Goal: Check status: Check status

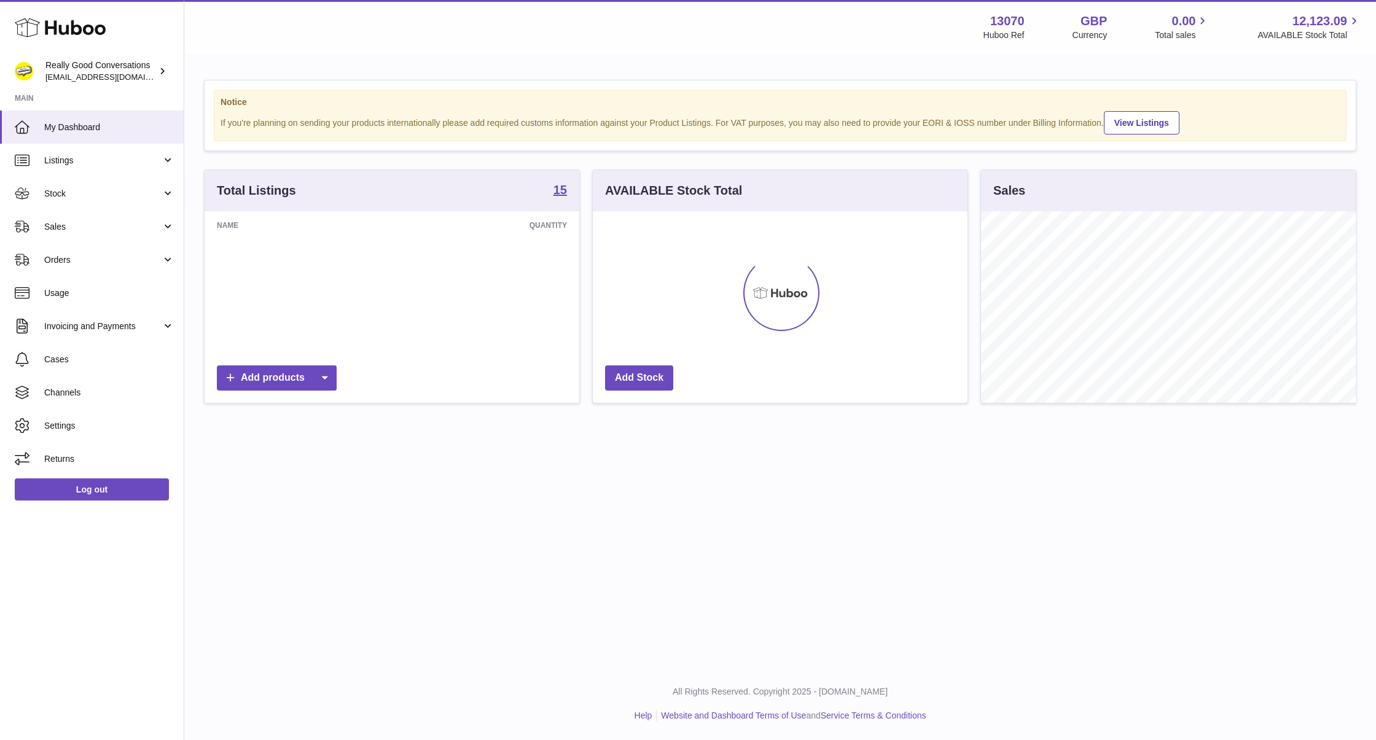
scroll to position [192, 375]
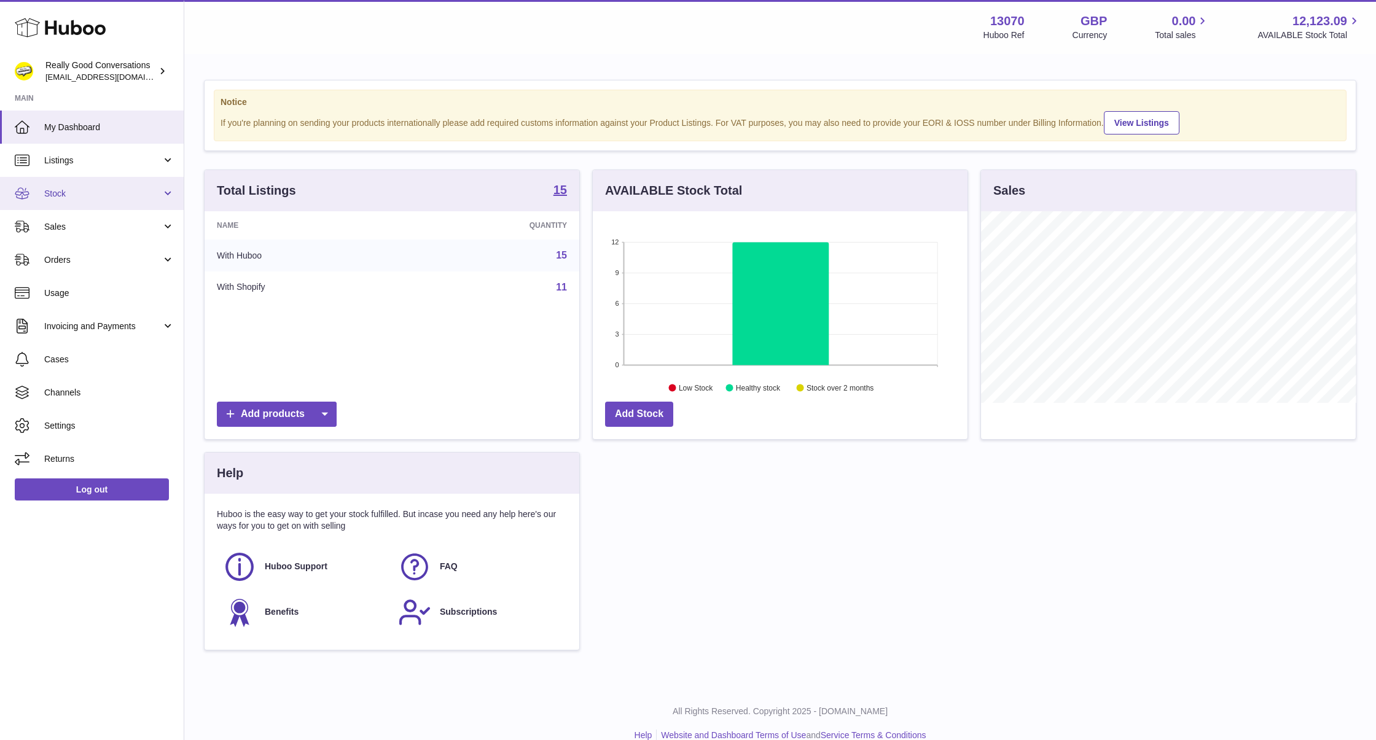
click at [93, 190] on span "Stock" at bounding box center [102, 194] width 117 height 12
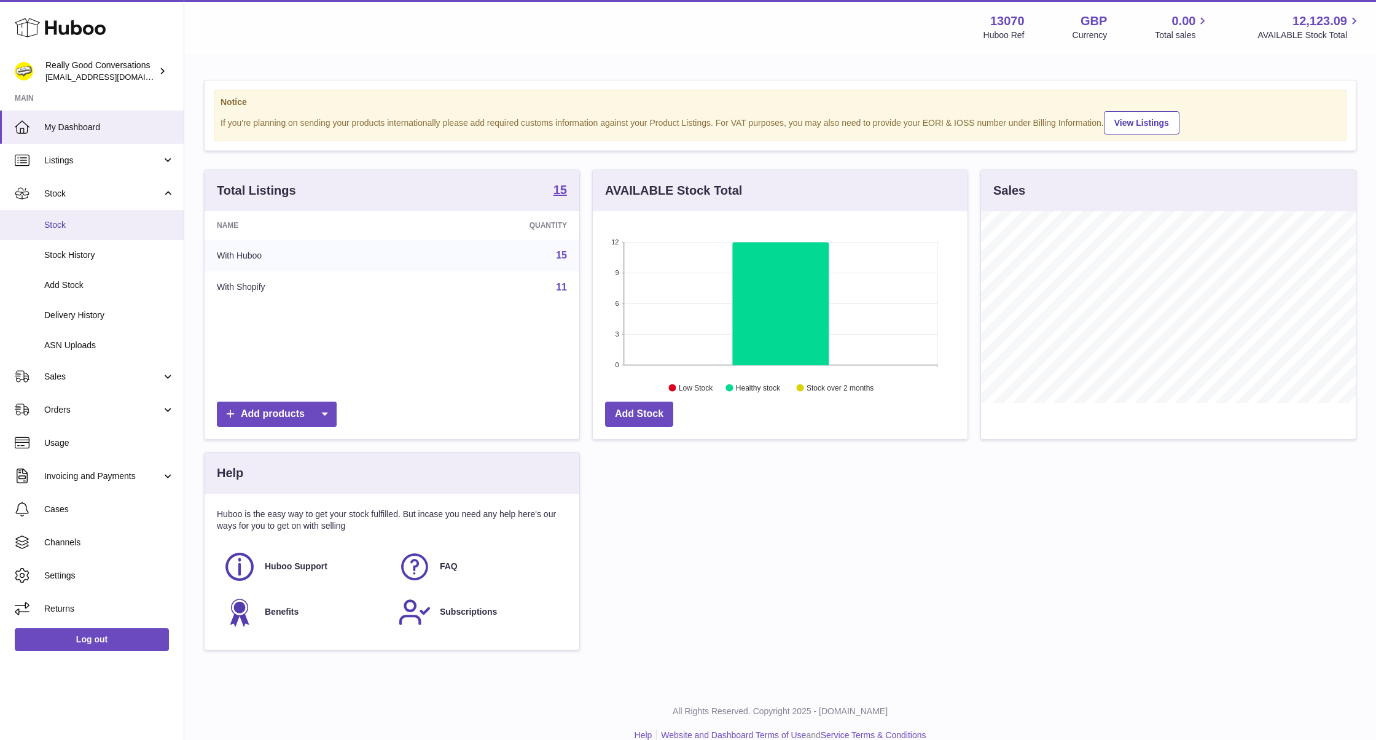
click at [89, 224] on span "Stock" at bounding box center [109, 225] width 130 height 12
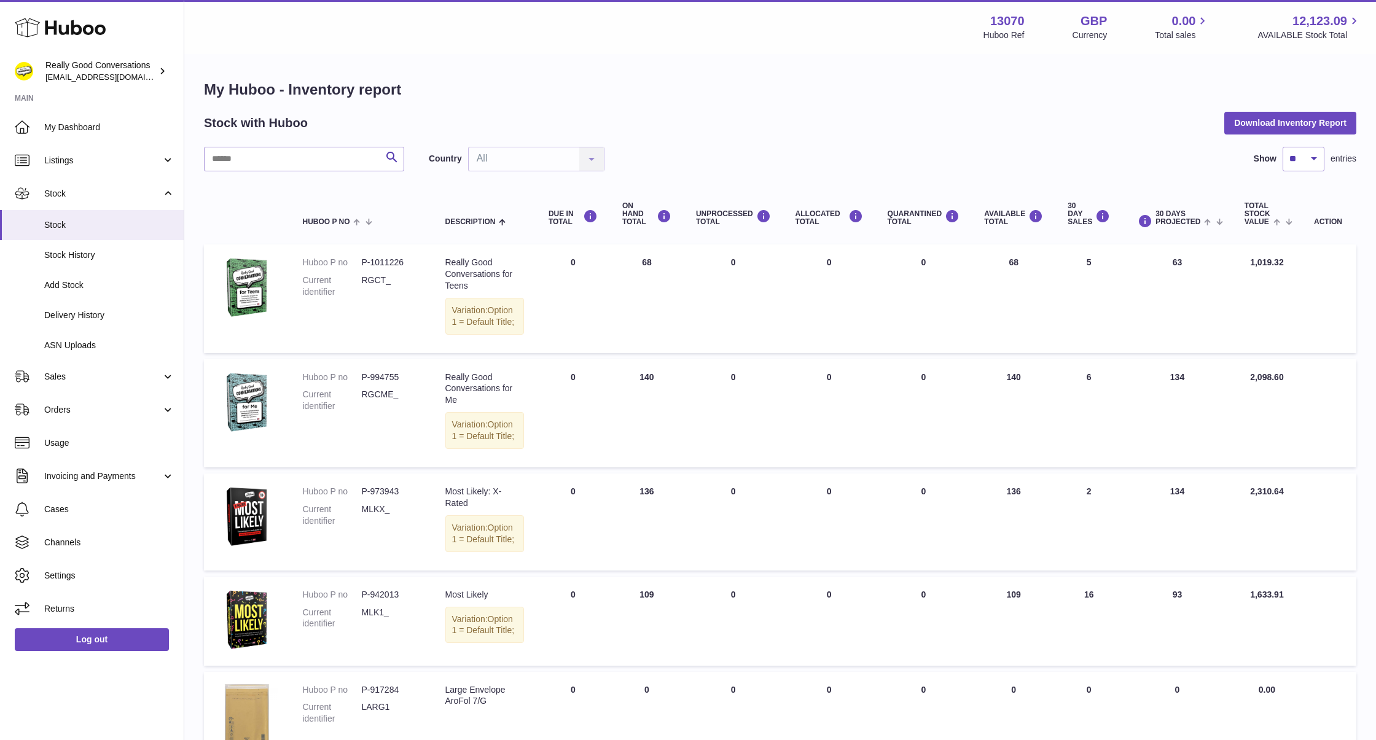
scroll to position [15, 0]
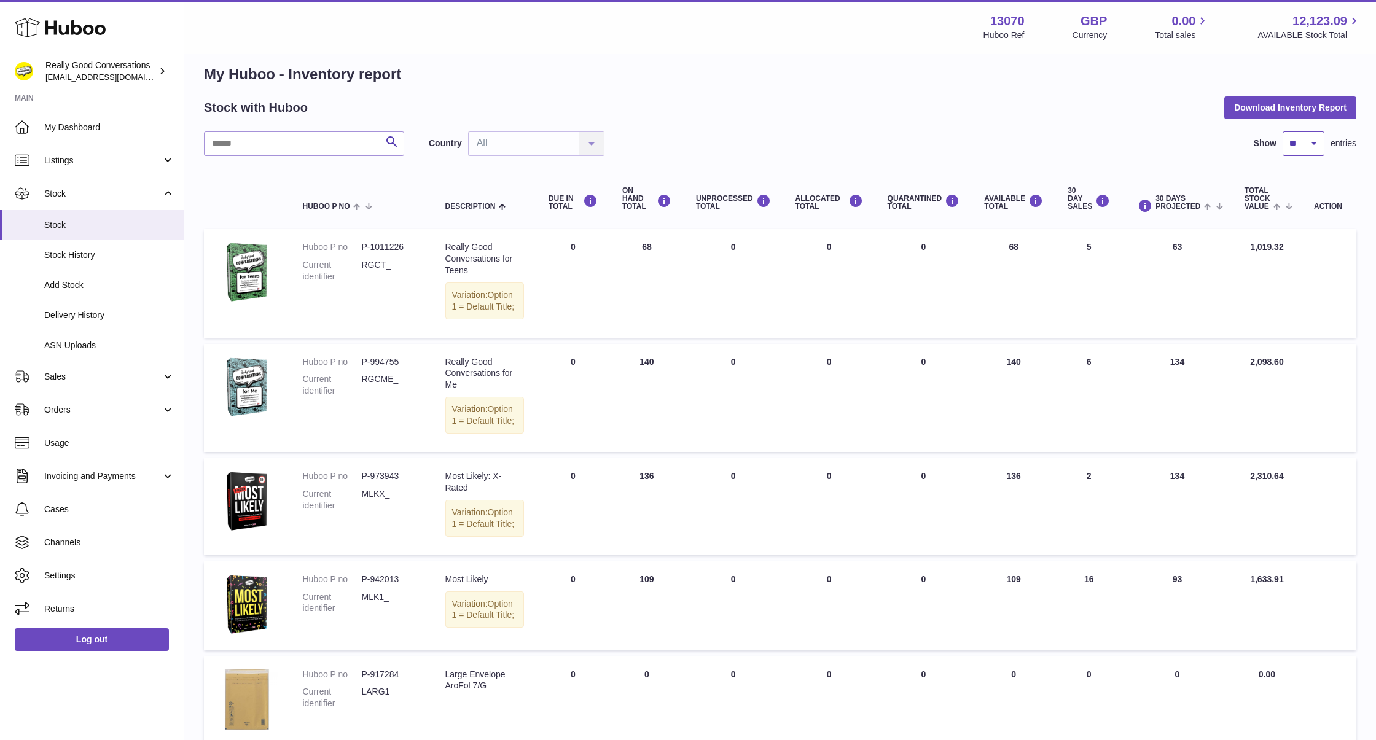
click at [1310, 146] on select "** ** ** ***" at bounding box center [1303, 143] width 42 height 25
select select "***"
click at [1282, 131] on select "** ** ** ***" at bounding box center [1303, 143] width 42 height 25
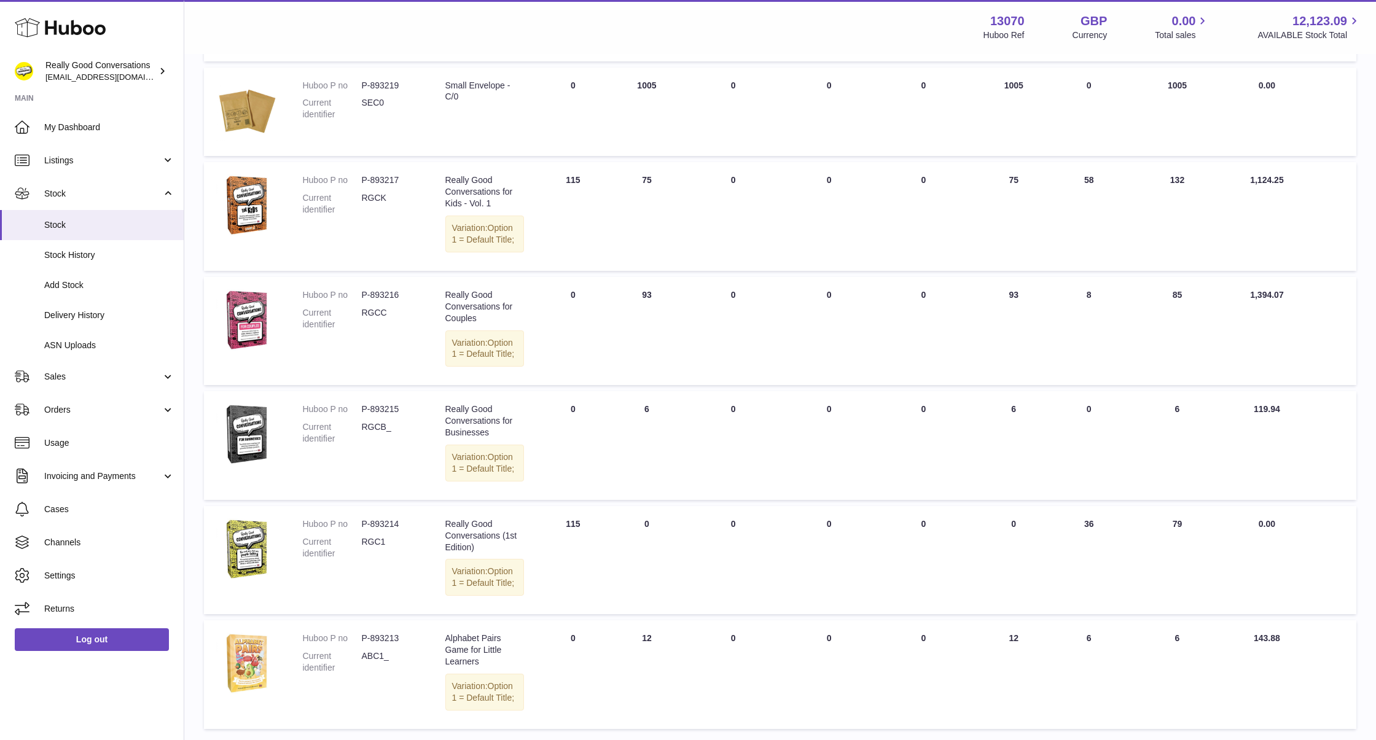
scroll to position [1317, 0]
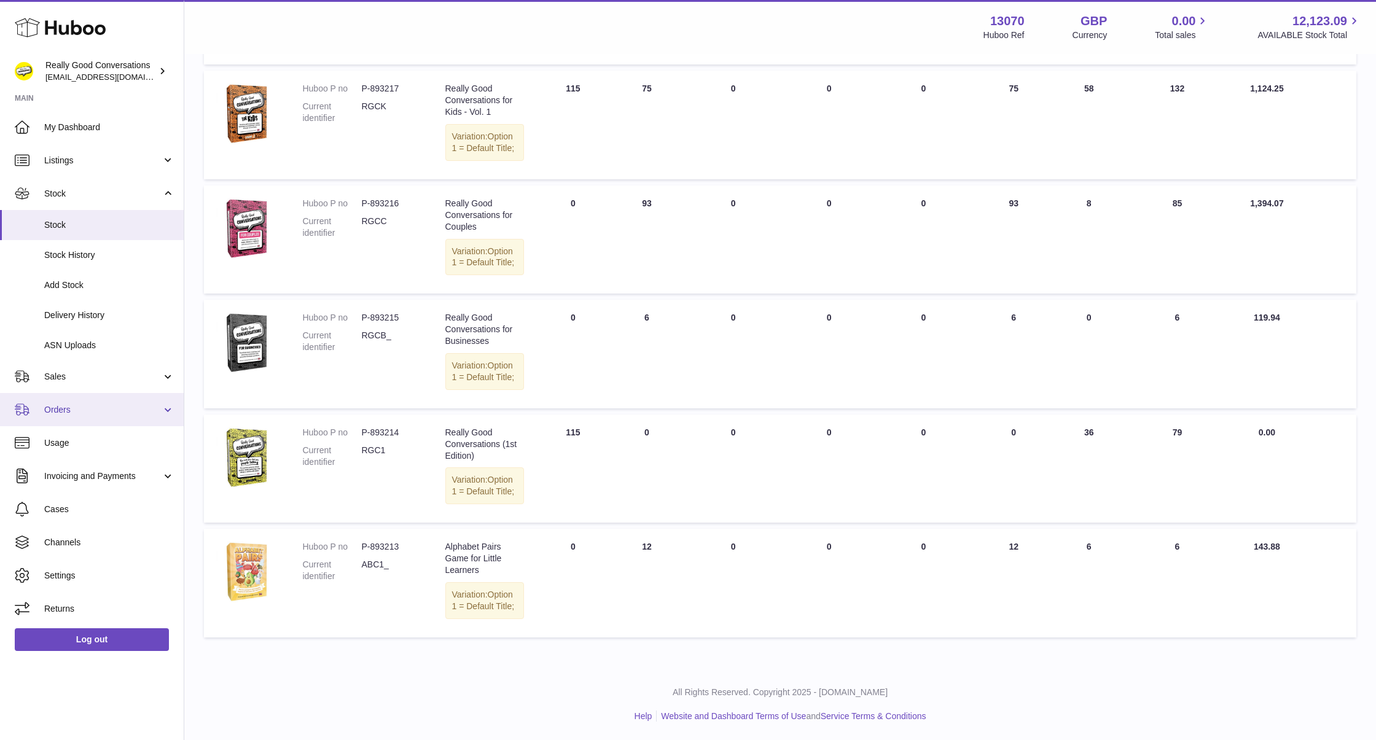
click at [75, 408] on span "Orders" at bounding box center [102, 410] width 117 height 12
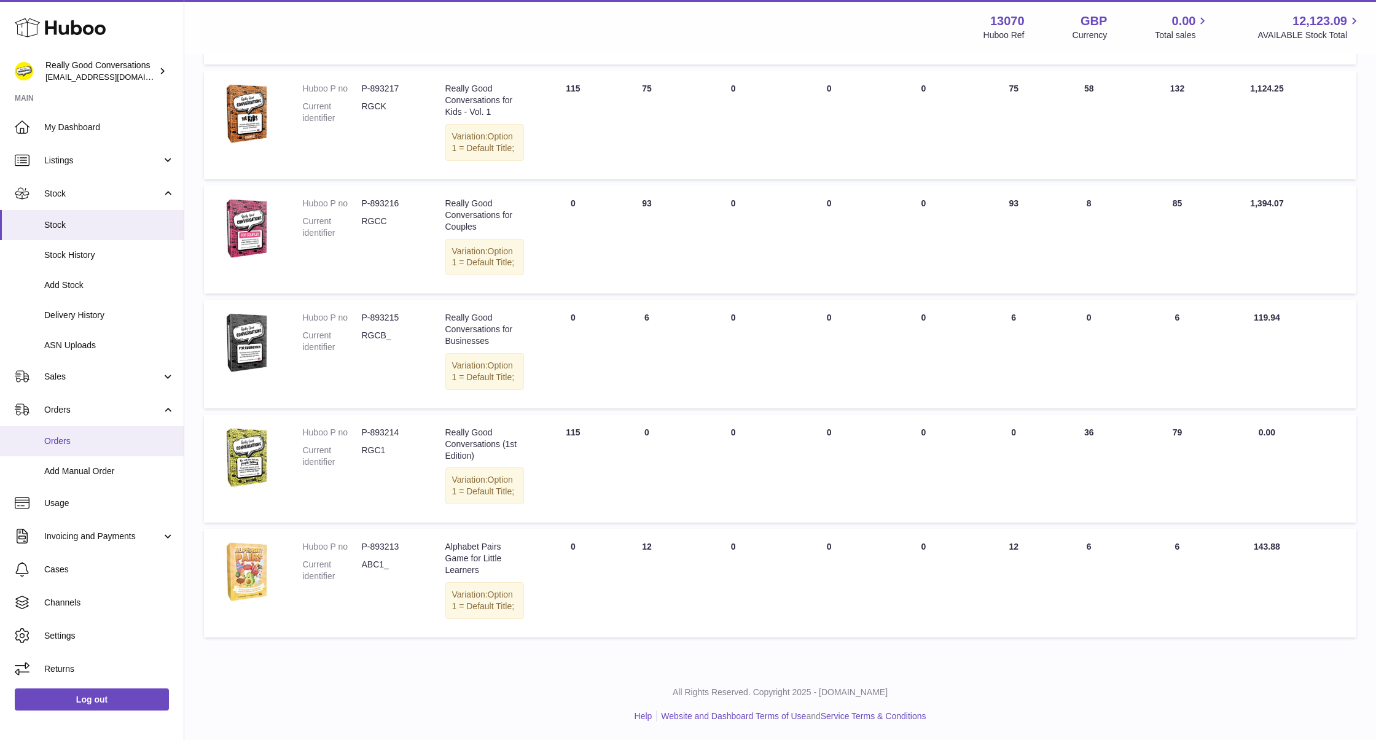
click at [76, 442] on span "Orders" at bounding box center [109, 441] width 130 height 12
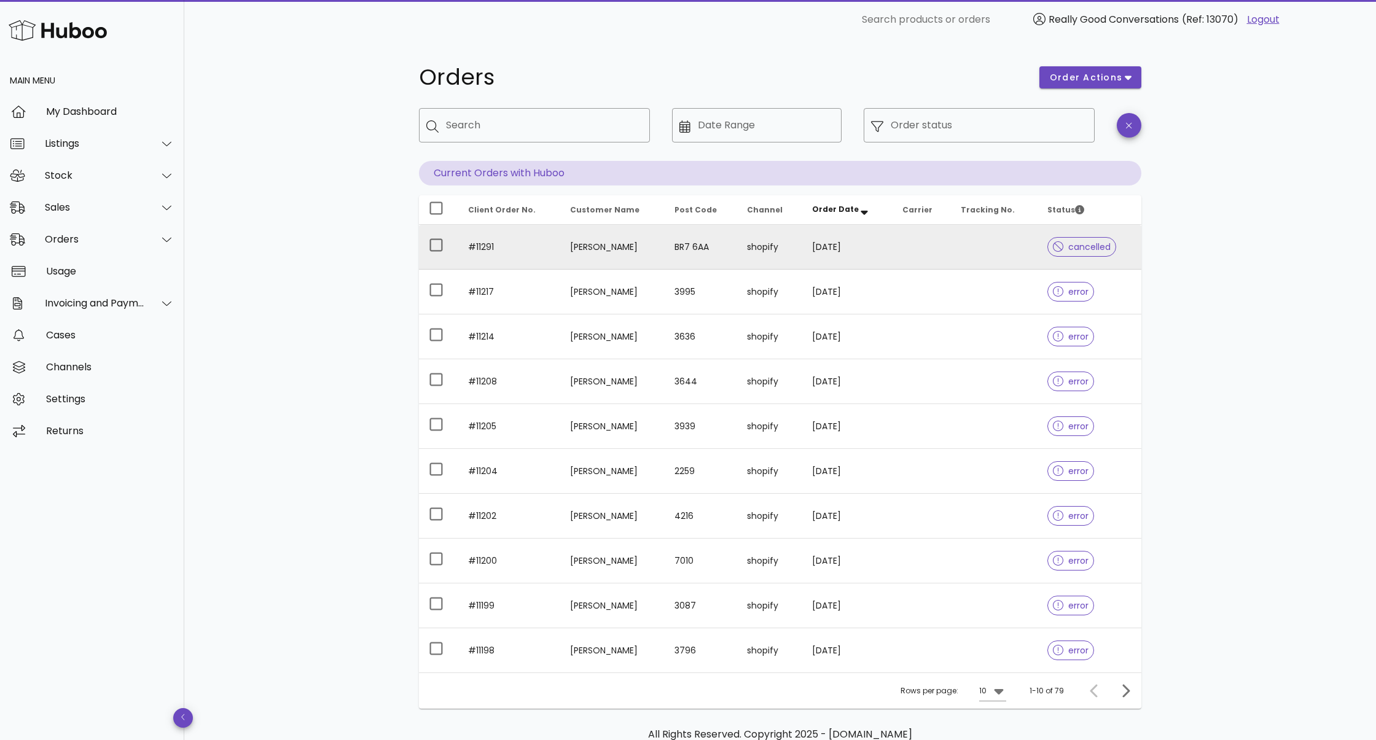
click at [737, 244] on td "BR7 6AA" at bounding box center [700, 247] width 72 height 45
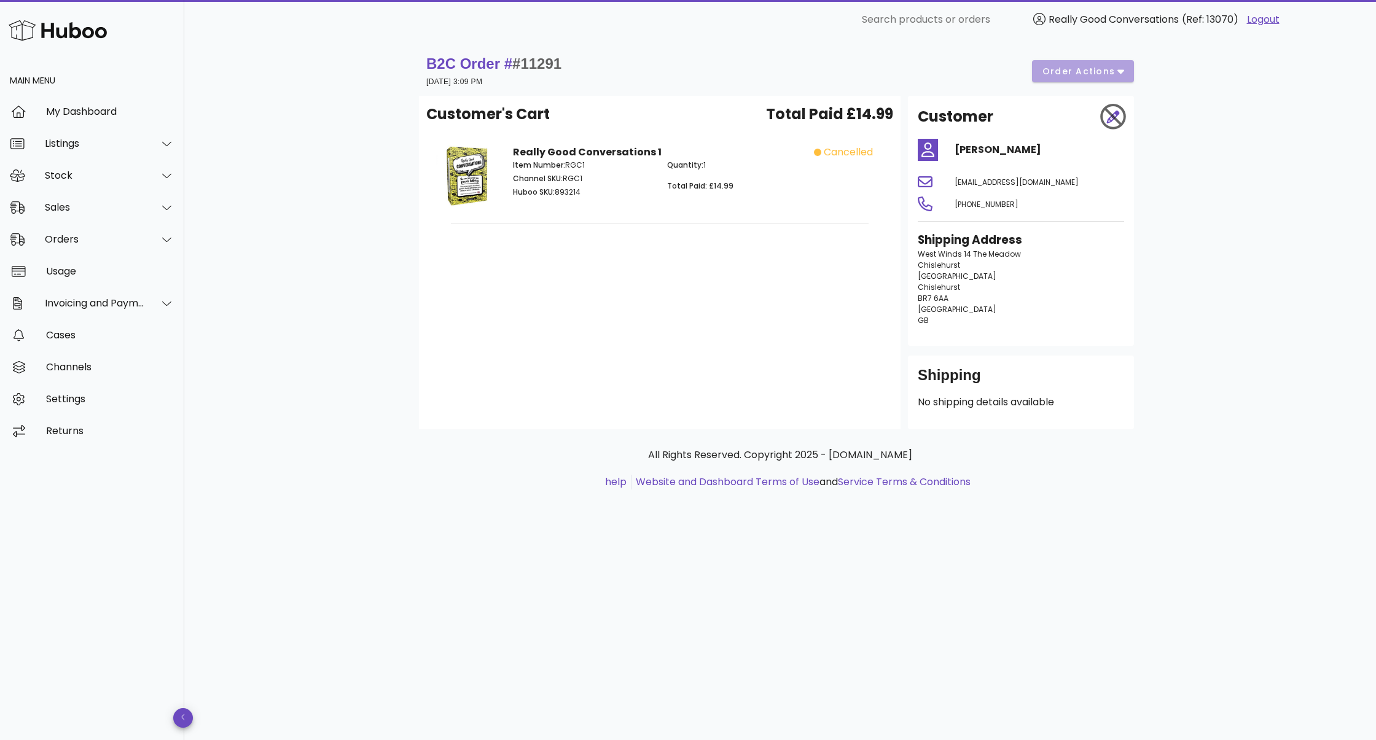
click at [1082, 71] on div "B2C Order # #11291 09 October 2025 at 3:09 PM order actions" at bounding box center [779, 71] width 707 height 34
click at [1123, 70] on div "B2C Order # #11291 09 October 2025 at 3:09 PM order actions" at bounding box center [779, 71] width 707 height 34
click at [117, 239] on div "Orders" at bounding box center [95, 239] width 100 height 12
click at [107, 301] on div "Add Manual Order" at bounding box center [109, 300] width 130 height 12
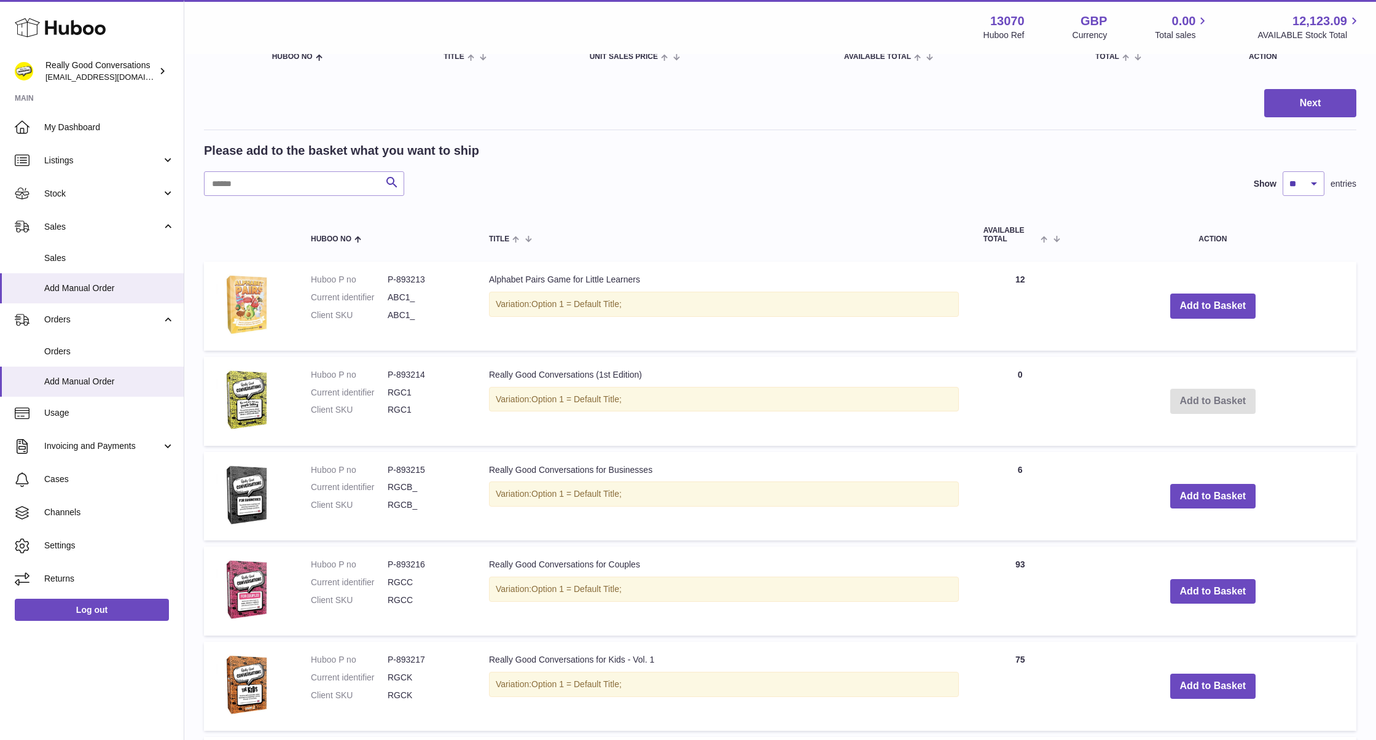
scroll to position [167, 0]
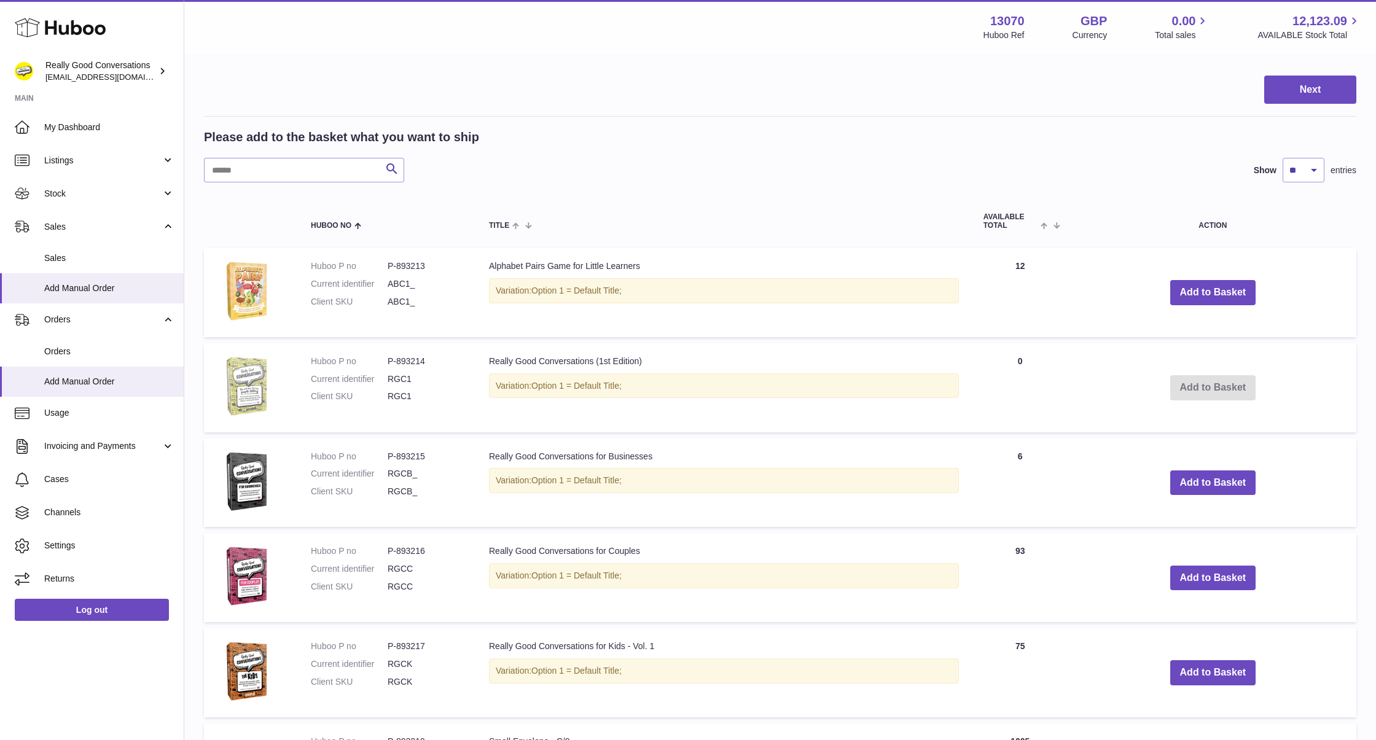
click at [259, 370] on img at bounding box center [246, 386] width 61 height 61
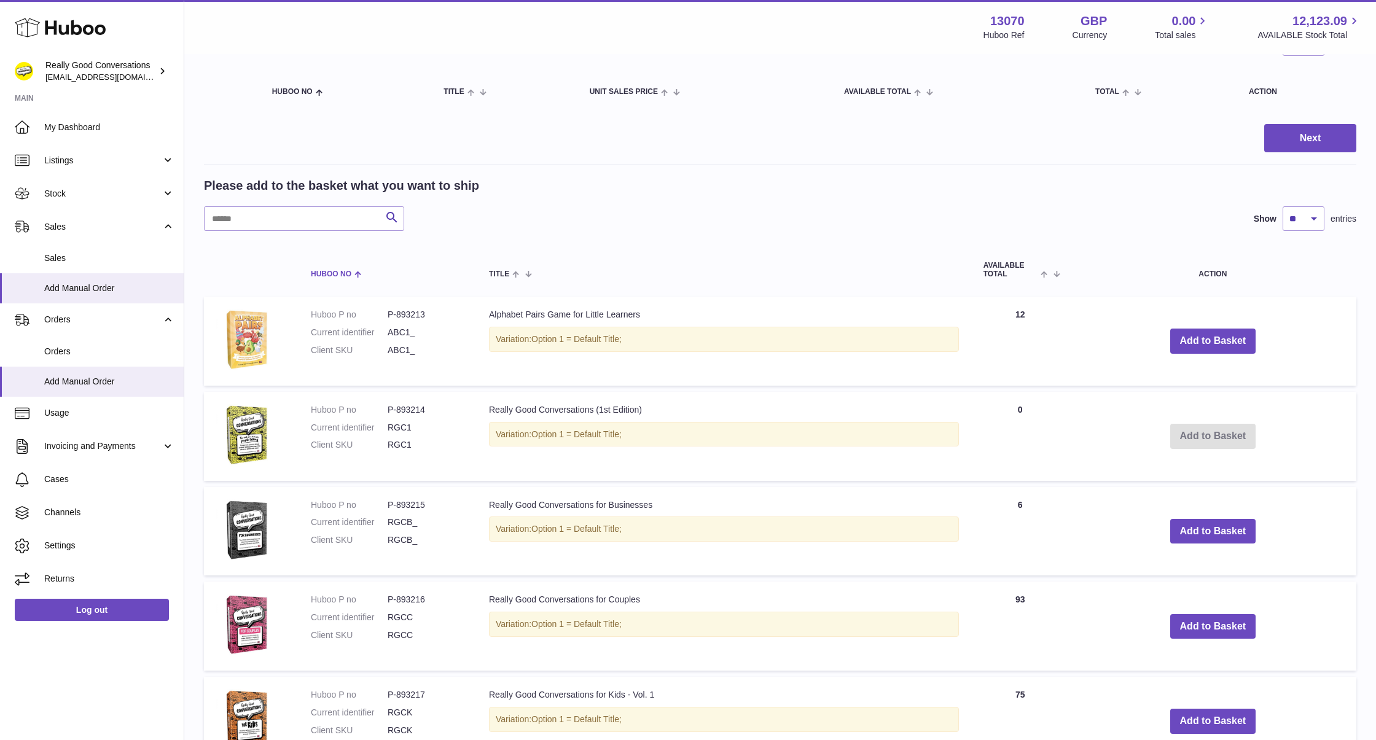
scroll to position [150, 0]
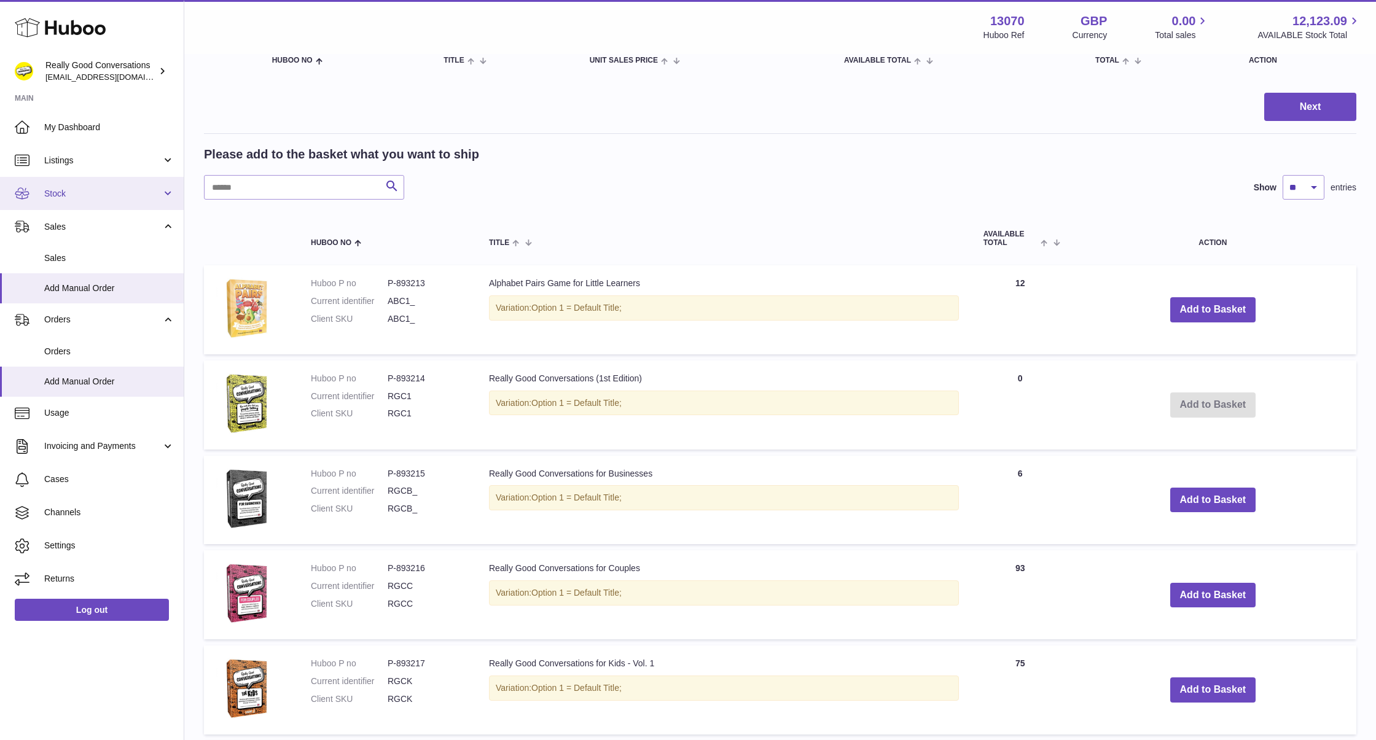
click at [86, 192] on span "Stock" at bounding box center [102, 194] width 117 height 12
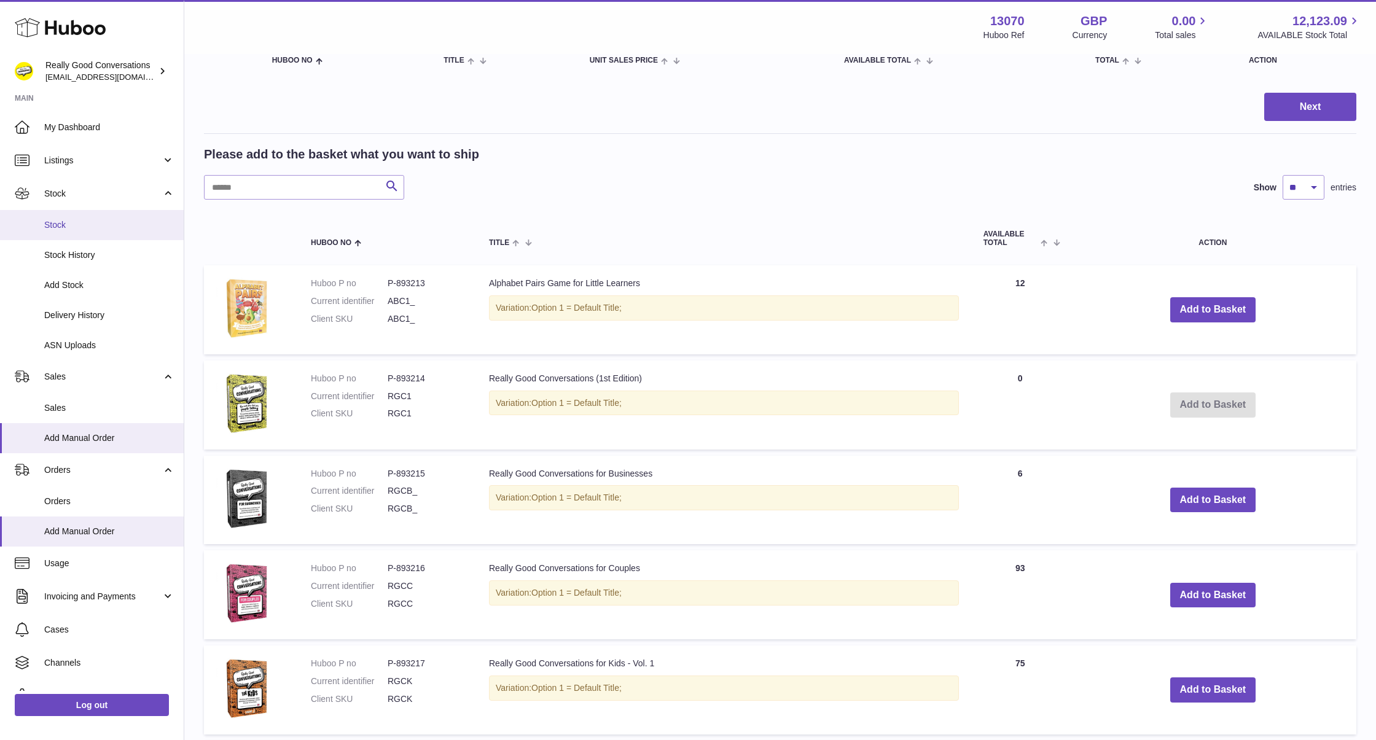
click at [84, 234] on link "Stock" at bounding box center [92, 225] width 184 height 30
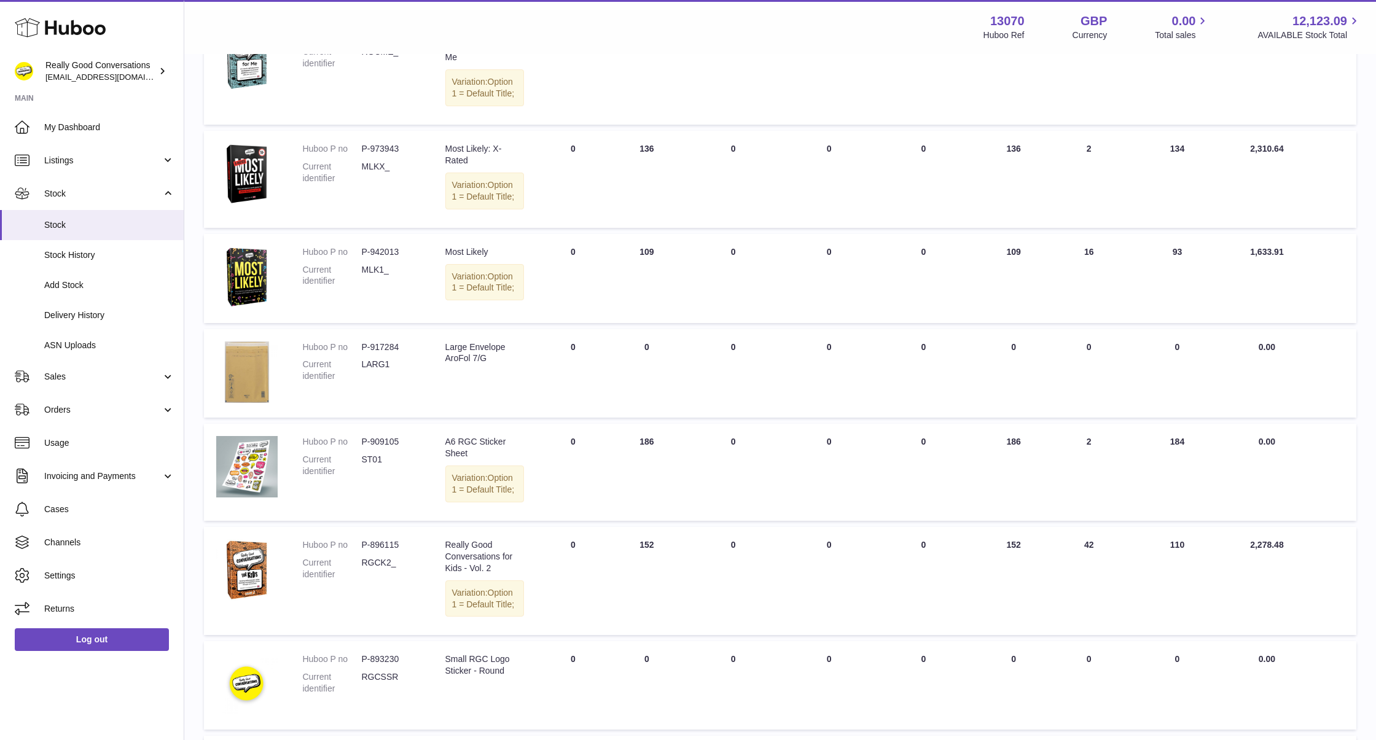
scroll to position [720, 0]
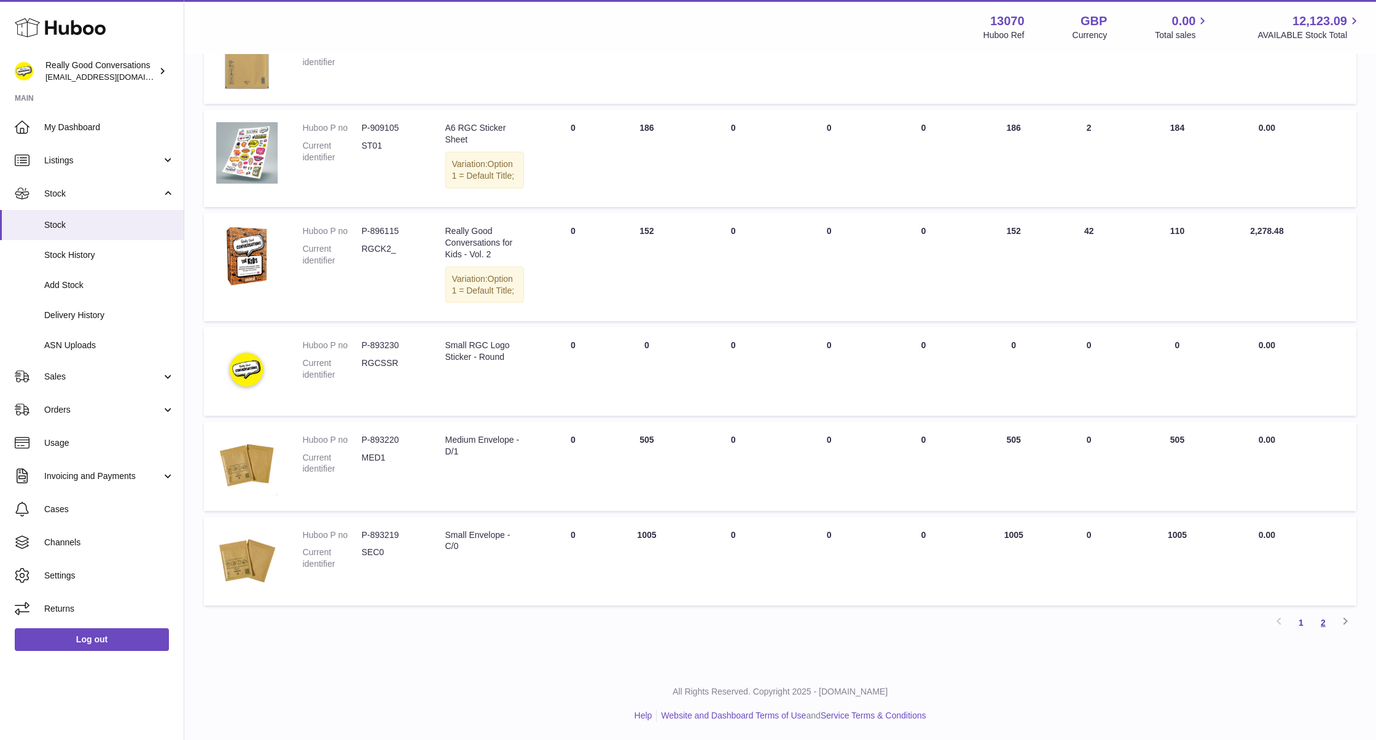
click at [1325, 622] on link "2" at bounding box center [1323, 623] width 22 height 22
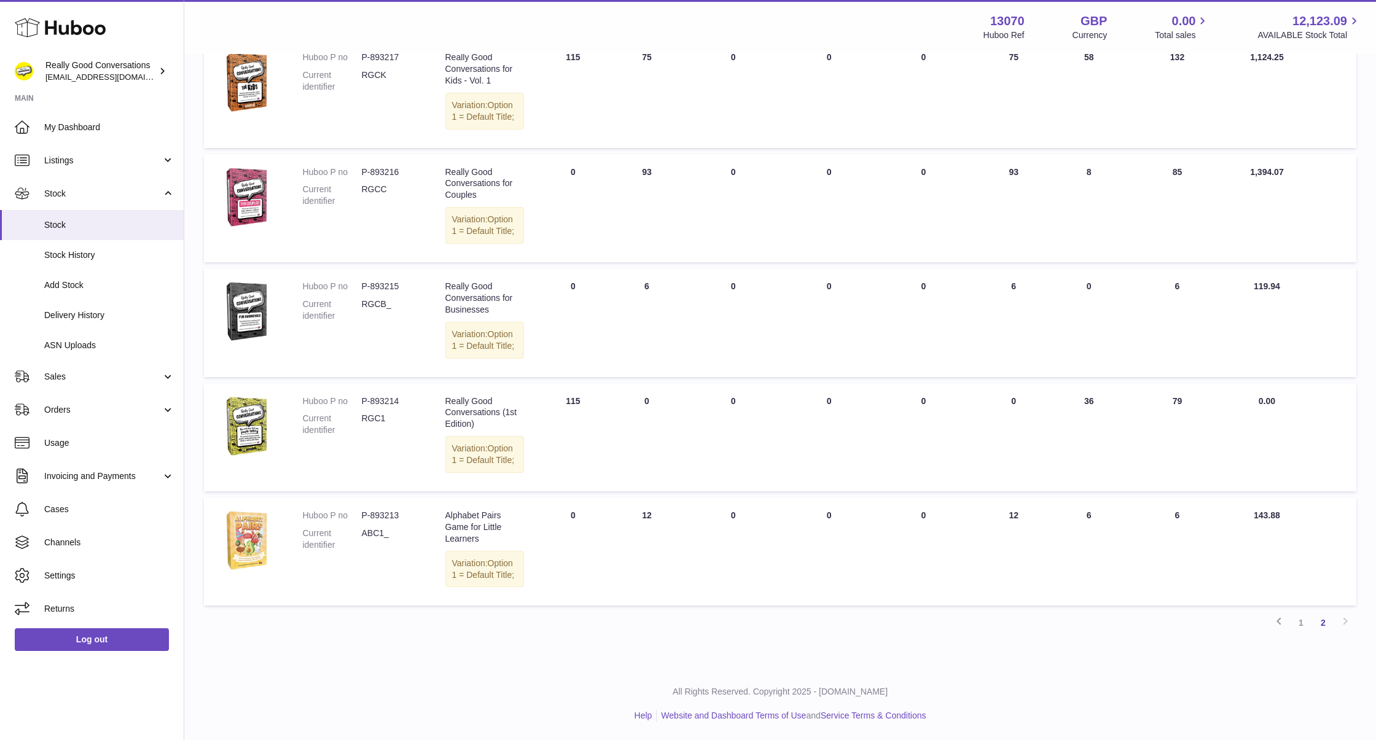
scroll to position [229, 0]
click at [132, 309] on span "Delivery History" at bounding box center [109, 315] width 130 height 12
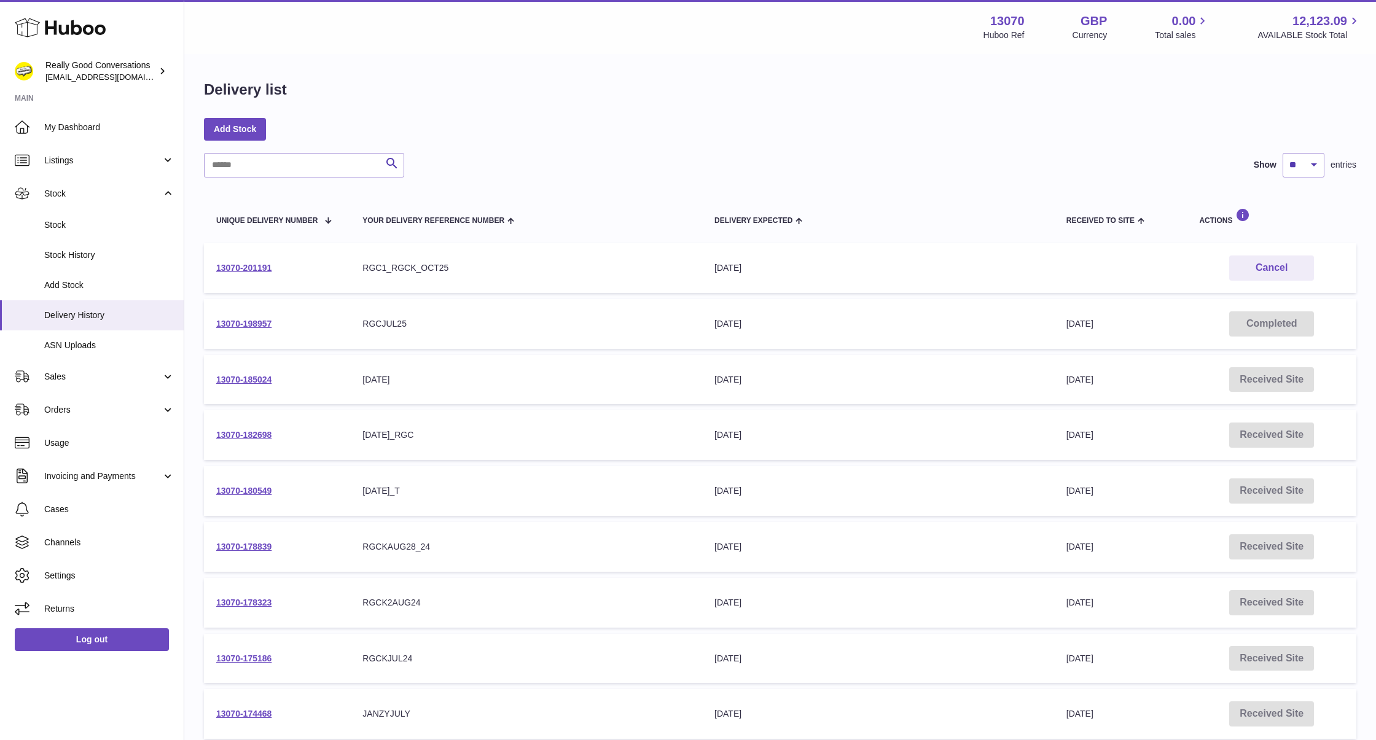
click at [244, 261] on td "13070-201191" at bounding box center [277, 268] width 146 height 50
click at [244, 273] on link "13070-201191" at bounding box center [243, 268] width 55 height 10
